Goal: Information Seeking & Learning: Find specific page/section

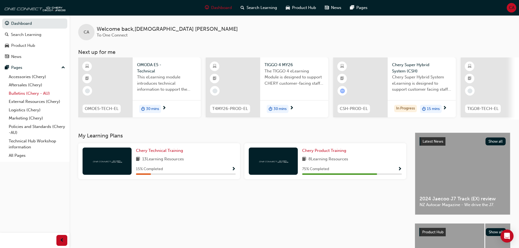
click at [36, 92] on link "Bulletins (Chery - AU)" at bounding box center [37, 93] width 61 height 8
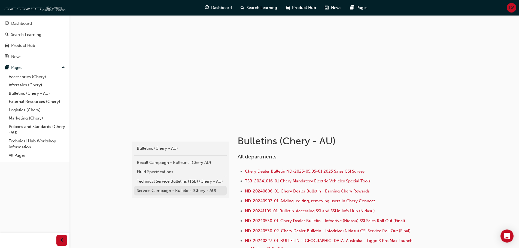
click at [154, 188] on div "Service Campaign - Bulletins (Chery - AU)" at bounding box center [180, 191] width 87 height 6
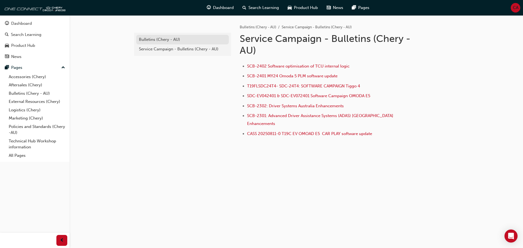
click at [177, 43] on link "Bulletins (Chery - AU)" at bounding box center [182, 40] width 93 height 10
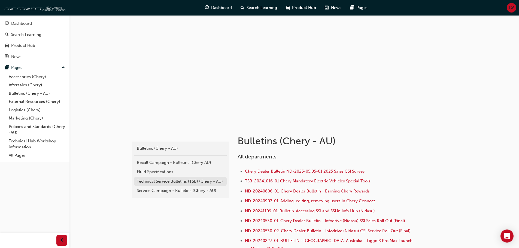
click at [176, 178] on link "Technical Service Bulletins (TSB) (Chery - AU)" at bounding box center [180, 182] width 93 height 10
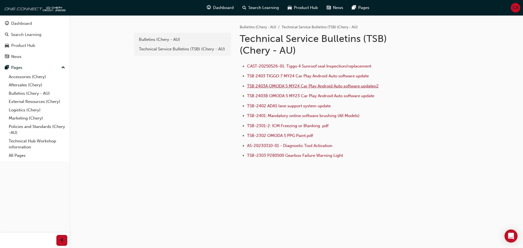
click at [352, 87] on span "TSB 2403A OMODA 5 MY24 Car Play Android Auto software updatev2" at bounding box center [313, 86] width 132 height 5
